Goal: Task Accomplishment & Management: Check status

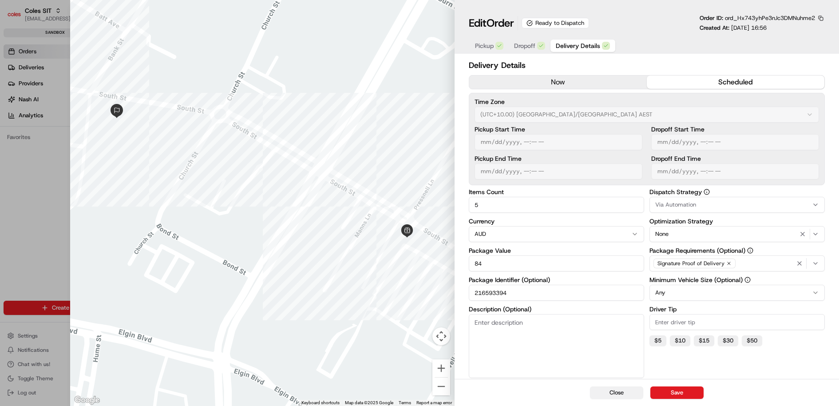
click at [622, 396] on button "Close" at bounding box center [616, 392] width 53 height 12
type input "1"
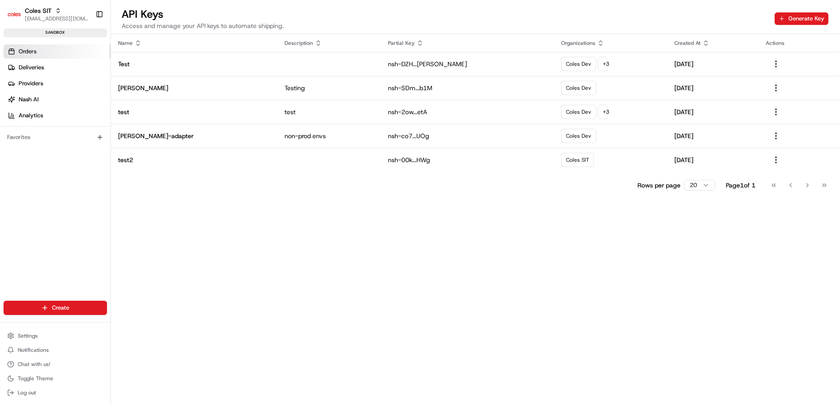
click at [47, 47] on link "Orders" at bounding box center [57, 51] width 107 height 14
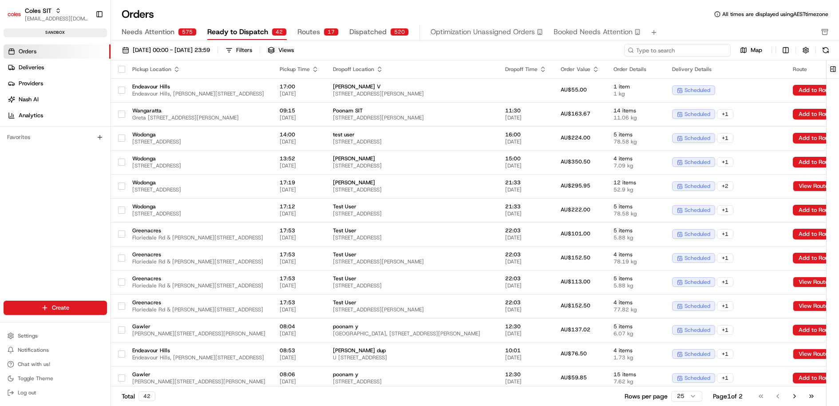
click at [679, 46] on input at bounding box center [677, 50] width 106 height 12
paste input "216630016"
type input "216630016"
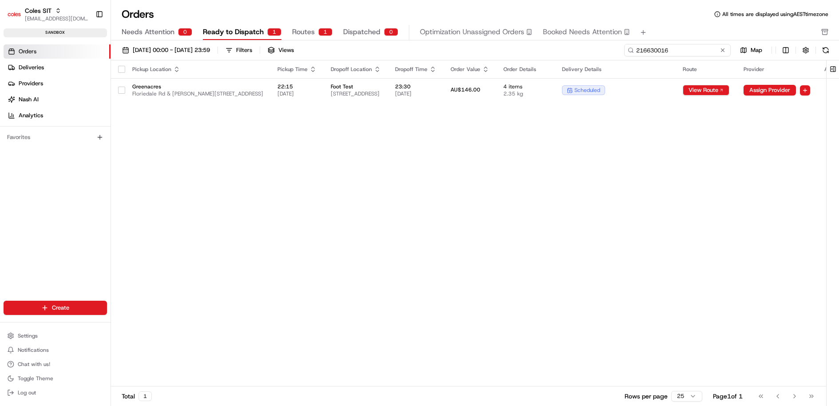
click at [660, 51] on input "216630016" at bounding box center [677, 50] width 106 height 12
click at [668, 88] on div "scheduled" at bounding box center [615, 90] width 106 height 10
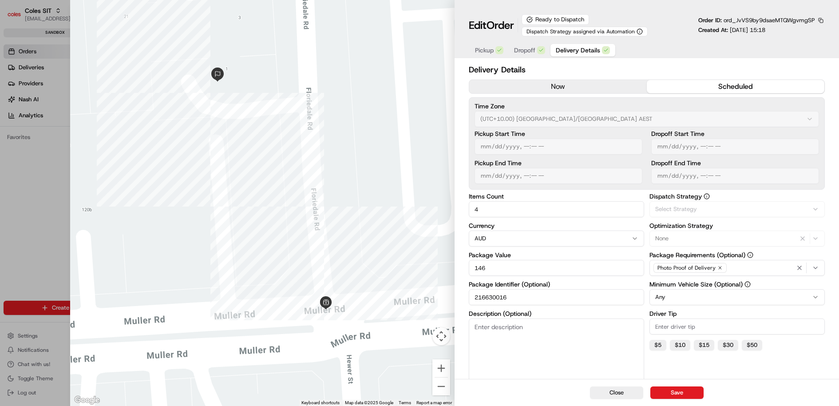
click at [587, 51] on span "Delivery Details" at bounding box center [578, 50] width 44 height 9
click at [527, 265] on input "146" at bounding box center [556, 268] width 175 height 16
drag, startPoint x: 494, startPoint y: 263, endPoint x: 435, endPoint y: 263, distance: 59.0
click at [435, 263] on div "Close ← Move left → Move right ↑ Move up ↓ Move down + Zoom in - Zoom out Home …" at bounding box center [454, 203] width 769 height 406
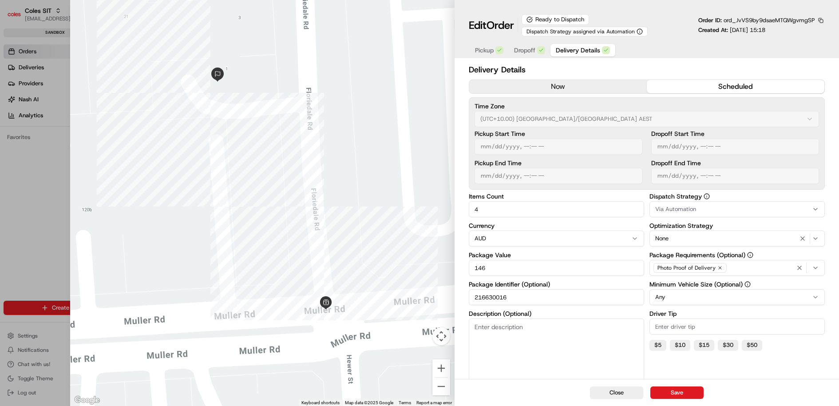
click at [518, 299] on input "216630016" at bounding box center [556, 297] width 175 height 16
click at [564, 365] on textarea "Description (Optional)" at bounding box center [556, 350] width 175 height 64
type input "1"
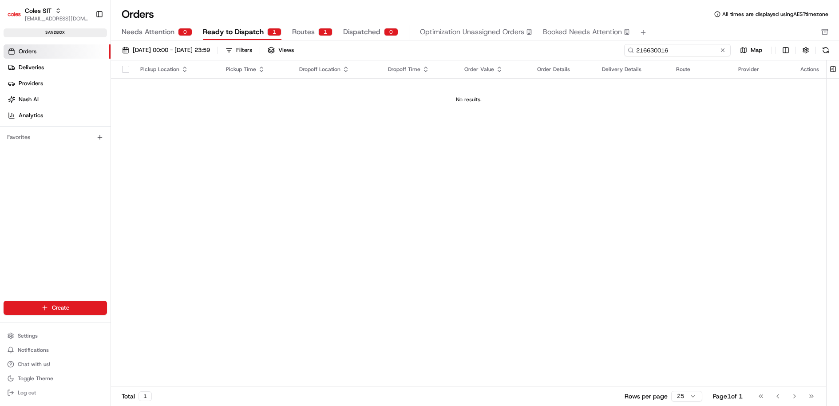
click at [672, 46] on input "216630016" at bounding box center [677, 50] width 106 height 12
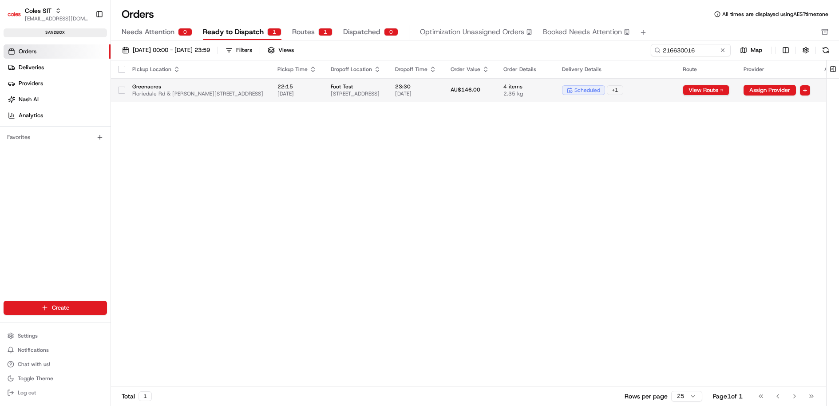
click at [496, 95] on td "AU$146.00" at bounding box center [469, 90] width 53 height 24
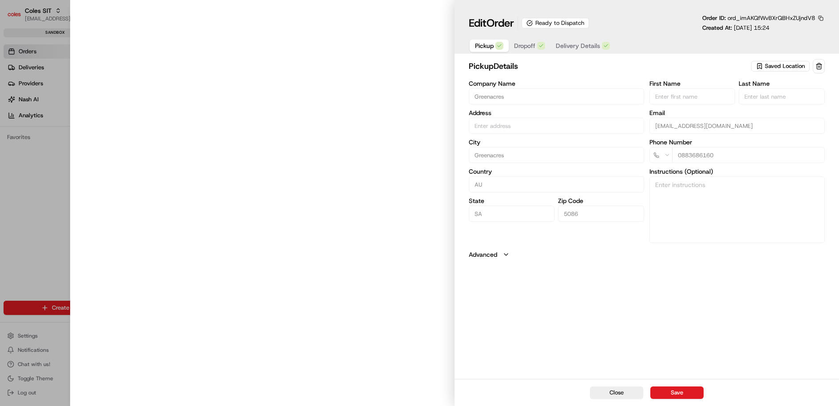
type input "Floriedale Rd & Muller Rd, Greenacres SA 5086, Australia"
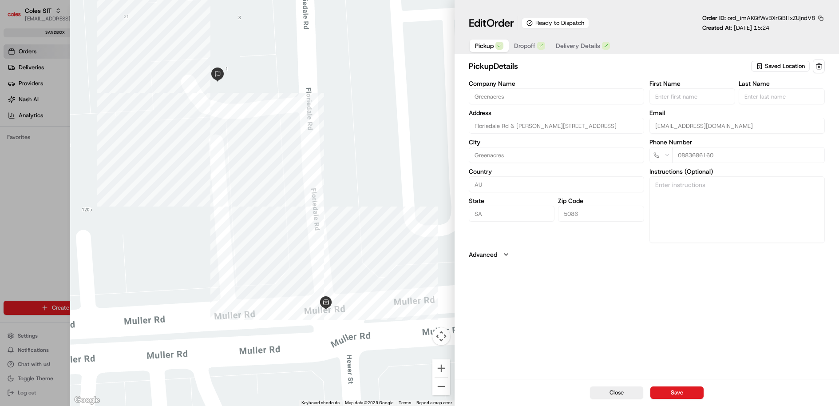
click at [587, 46] on span "Delivery Details" at bounding box center [578, 45] width 44 height 9
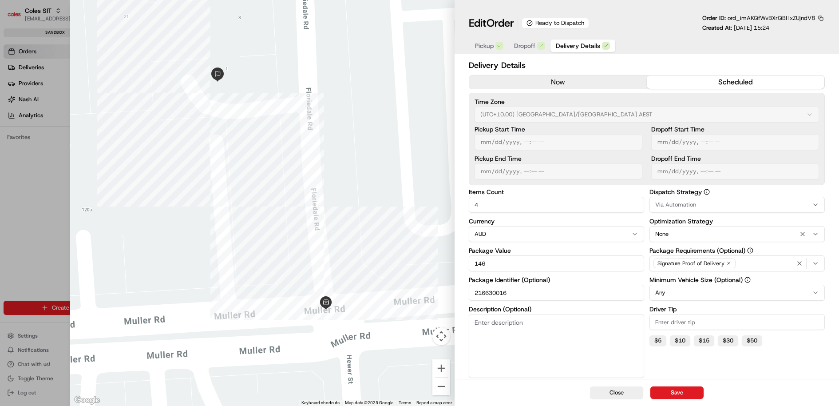
type input "1"
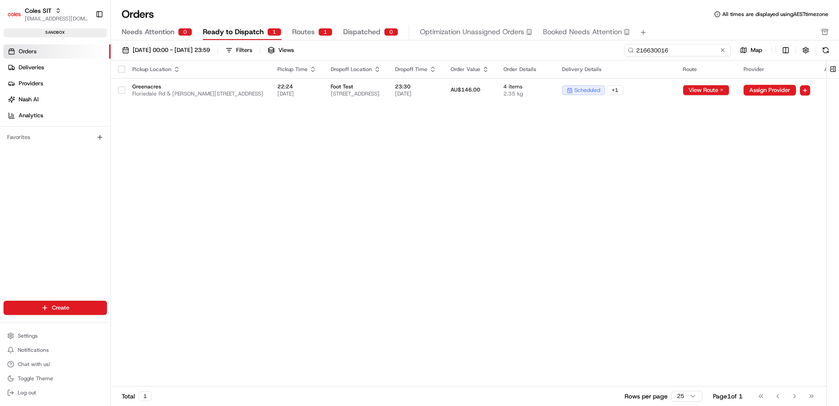
click at [684, 50] on input "216630016" at bounding box center [677, 50] width 106 height 12
paste input "25"
type input "216630025"
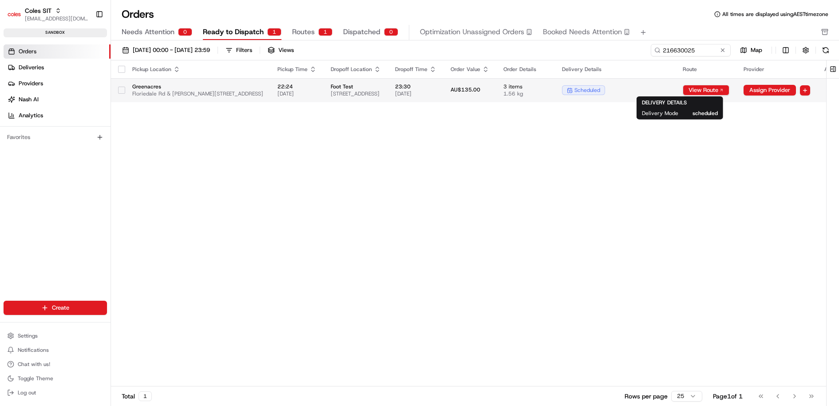
click at [668, 86] on div "scheduled" at bounding box center [615, 90] width 106 height 10
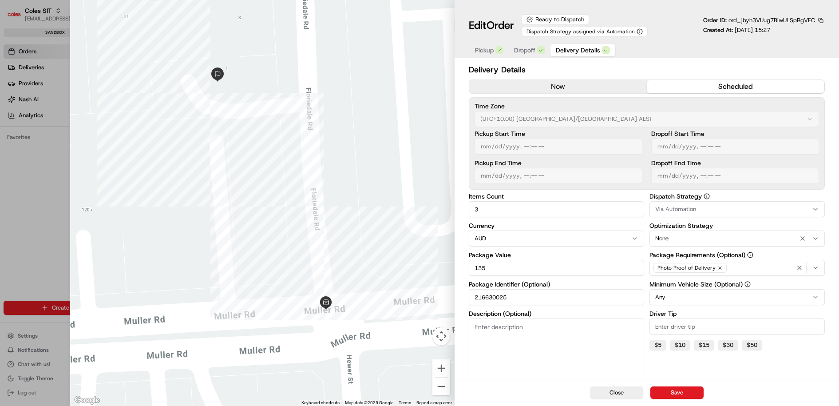
type input "1"
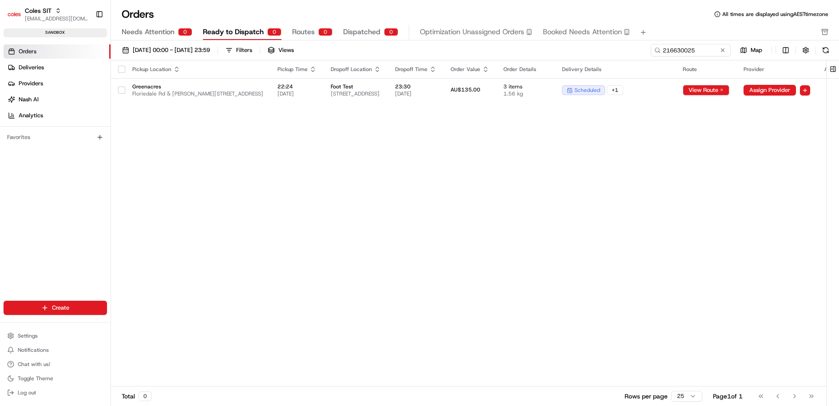
click at [702, 42] on div "01/08/2025 00:00 - 31/08/2025 23:59 Filters Views 216630025 Map Pickup Location…" at bounding box center [475, 225] width 728 height 371
click at [703, 50] on input "216630025" at bounding box center [677, 50] width 106 height 12
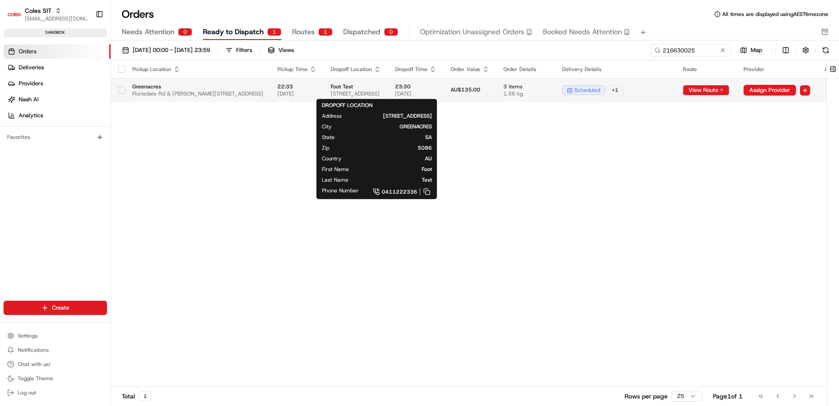
click at [381, 84] on span "Foot Test" at bounding box center [356, 86] width 50 height 7
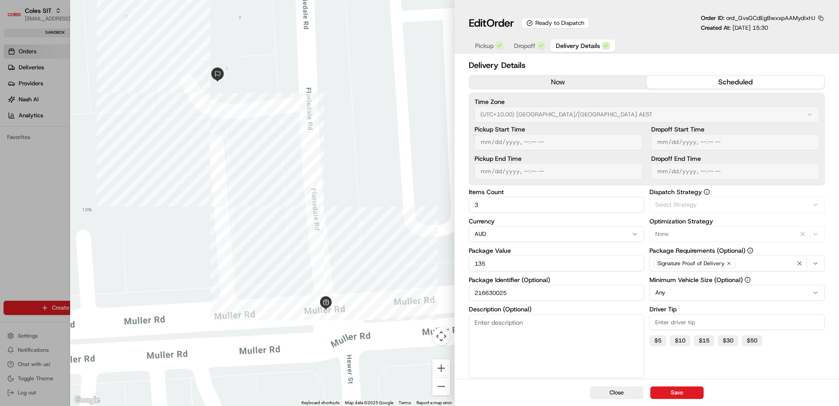
click at [580, 46] on span "Delivery Details" at bounding box center [578, 45] width 44 height 9
type input "1"
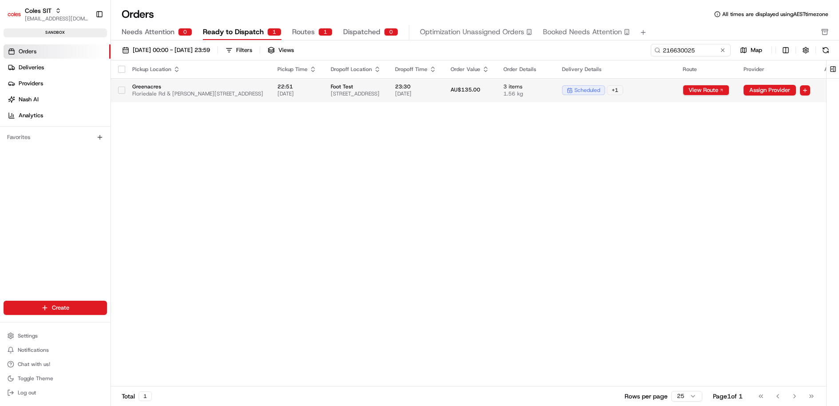
click at [436, 96] on span "[DATE]" at bounding box center [415, 93] width 41 height 7
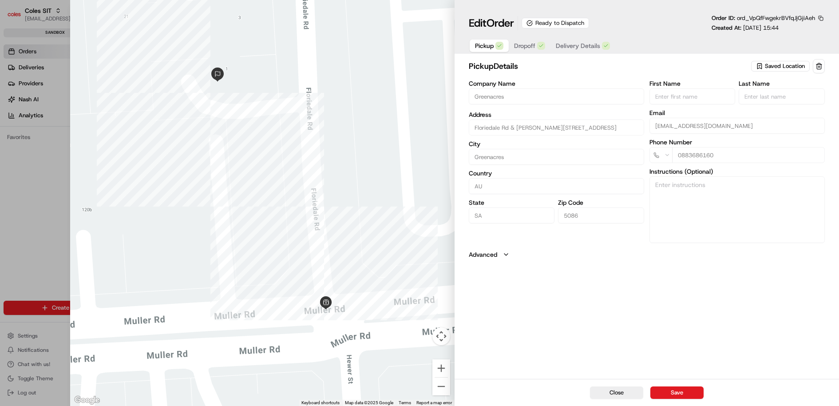
click at [571, 45] on span "Delivery Details" at bounding box center [578, 45] width 44 height 9
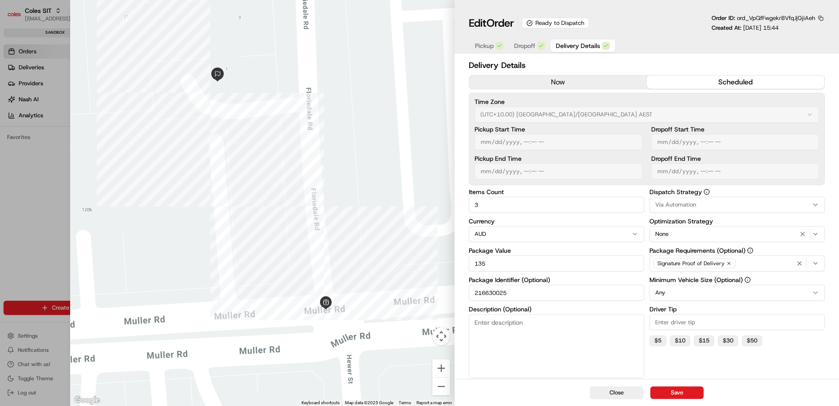
type input "1"
